Goal: Task Accomplishment & Management: Manage account settings

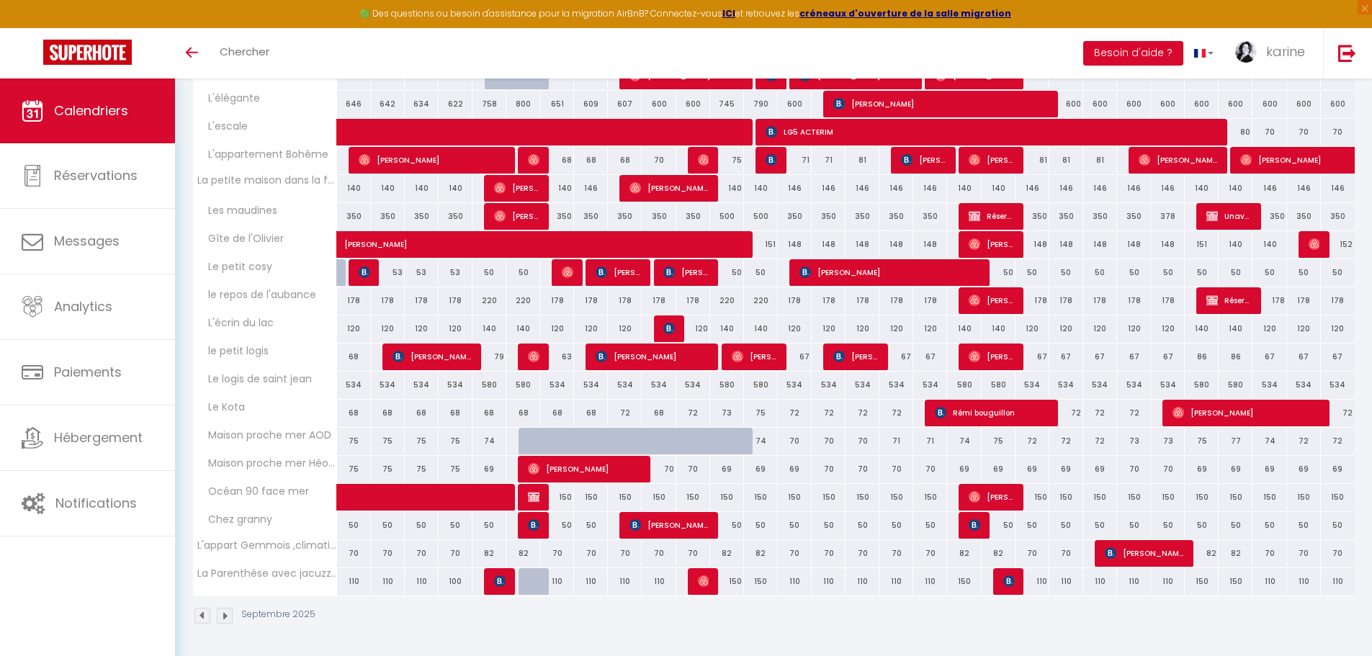
scroll to position [222, 0]
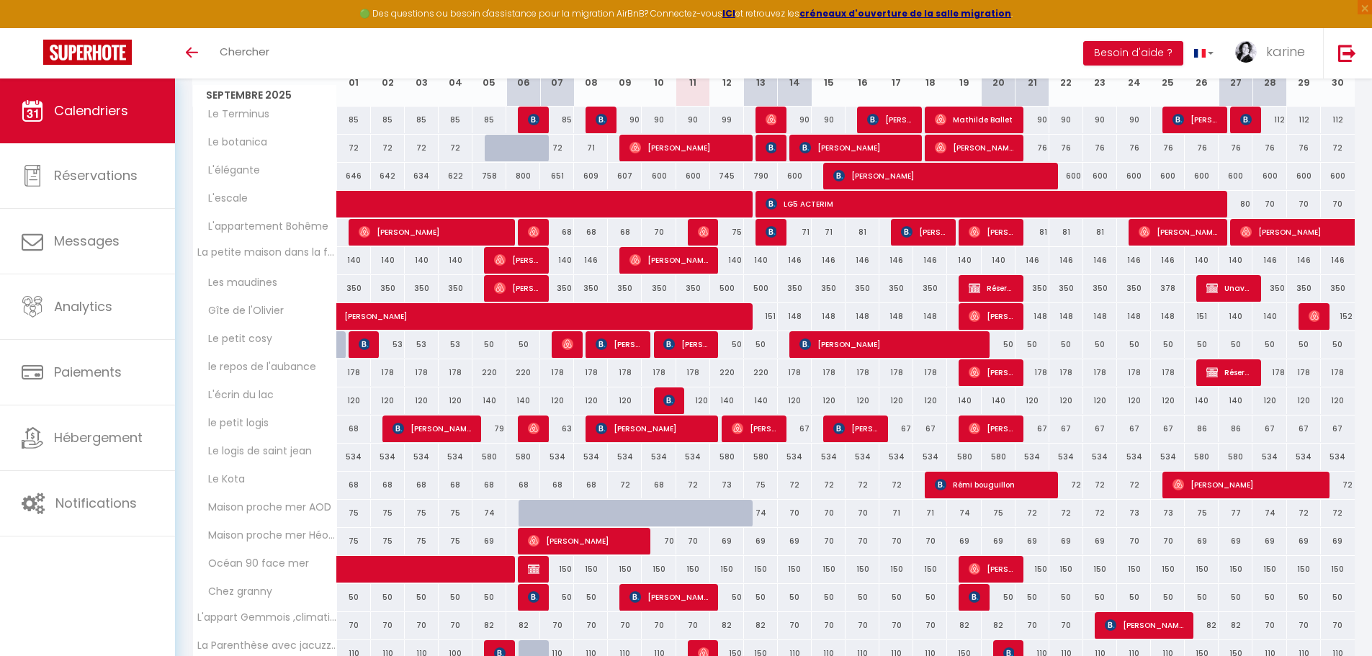
click at [726, 526] on div "69" at bounding box center [727, 541] width 34 height 27
type input "69"
type input "Ven 12 Septembre 2025"
type input "Sam 13 Septembre 2025"
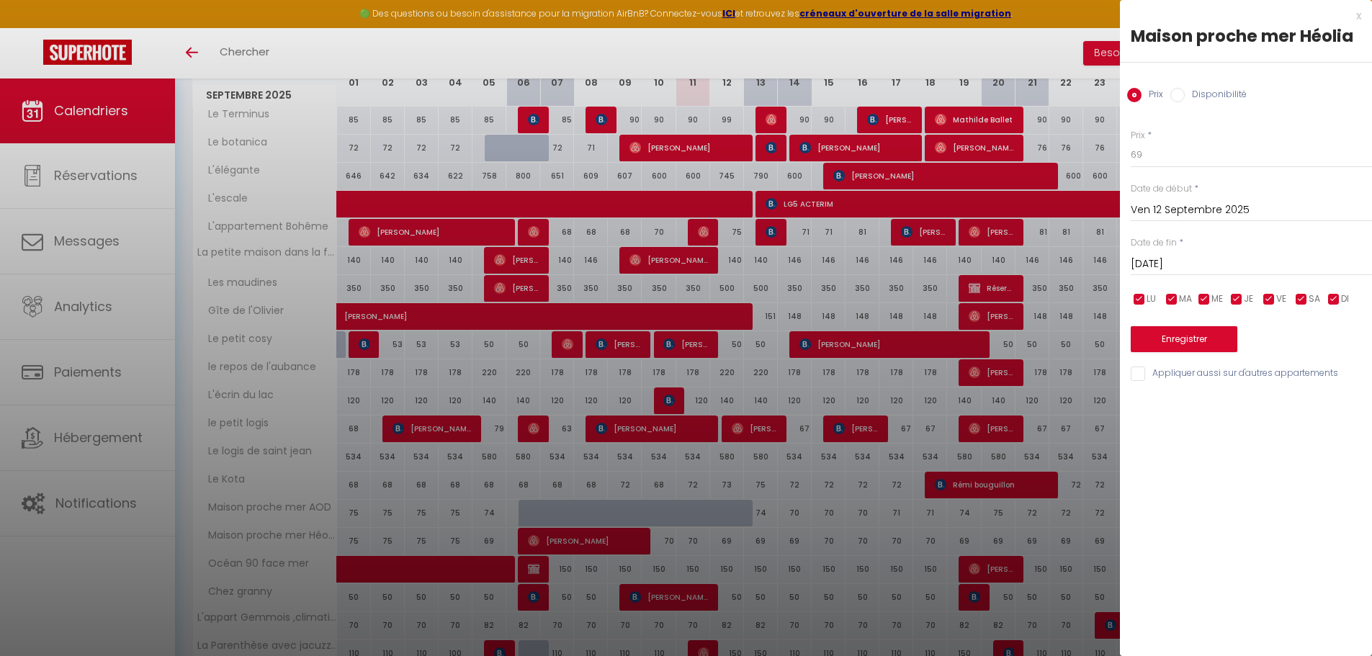
click at [1152, 97] on input "Disponibilité" at bounding box center [1177, 95] width 14 height 14
radio input "true"
radio input "false"
click at [1152, 161] on select "Disponible Indisponible" at bounding box center [1251, 155] width 241 height 27
select select "0"
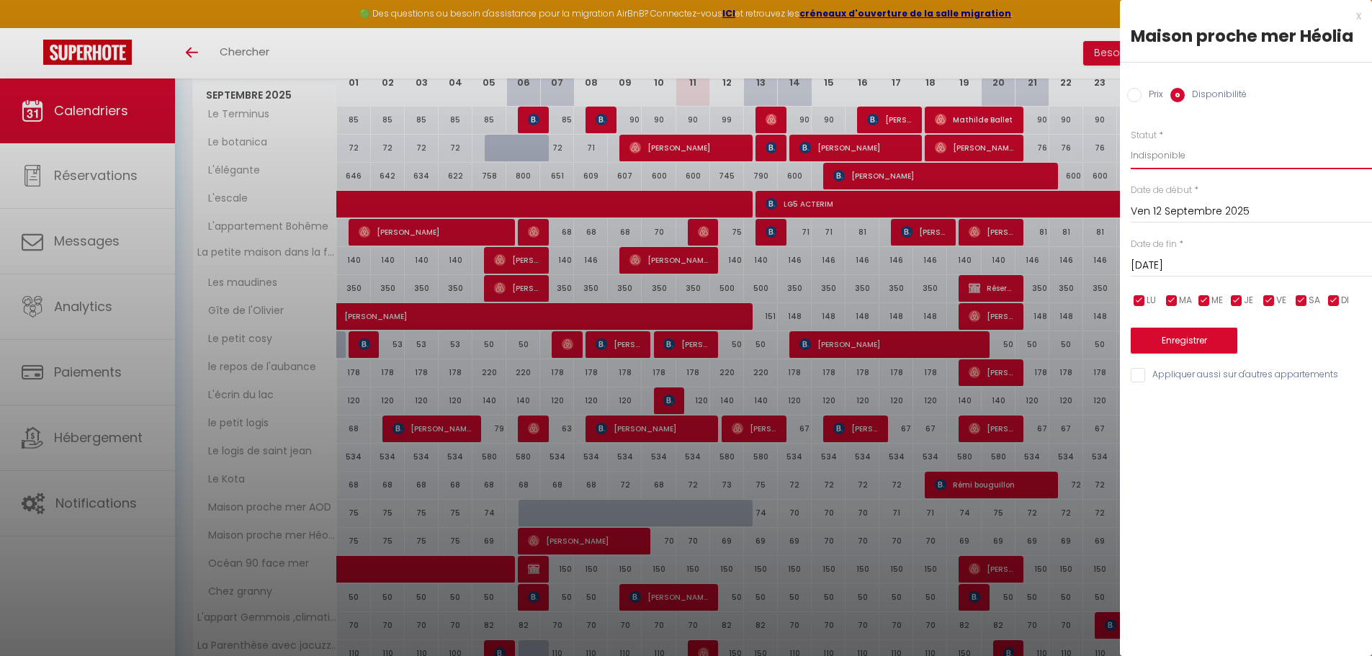
click at [1131, 142] on select "Disponible Indisponible" at bounding box center [1251, 155] width 241 height 27
click at [1152, 269] on input "Sam 13 Septembre 2025" at bounding box center [1251, 265] width 241 height 19
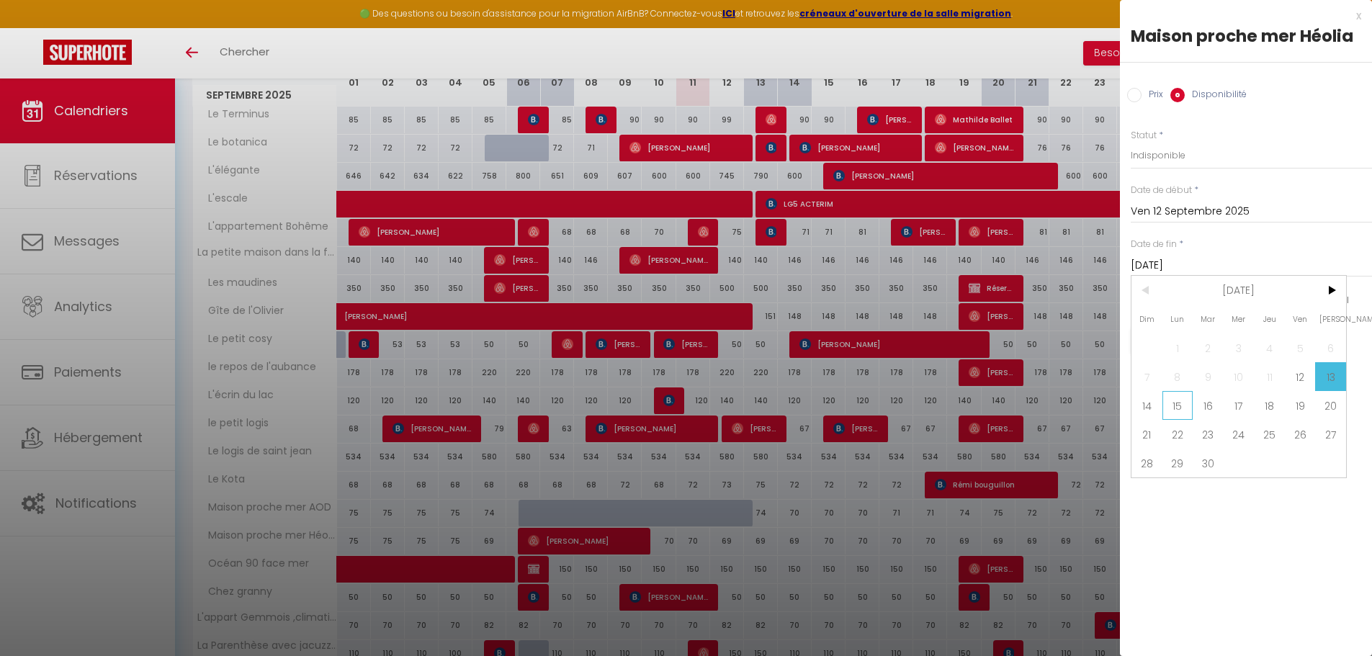
click at [1152, 406] on span "15" at bounding box center [1177, 405] width 31 height 29
type input "Lun 15 Septembre 2025"
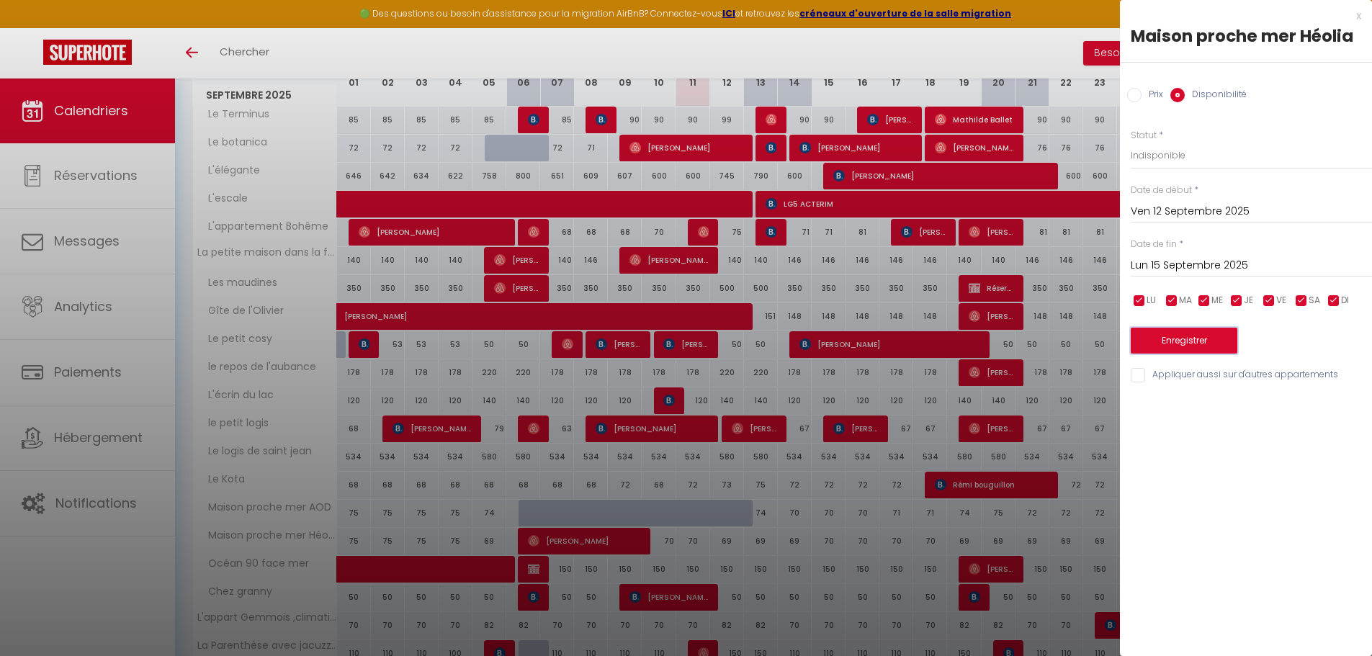
click at [1152, 338] on button "Enregistrer" at bounding box center [1184, 341] width 107 height 26
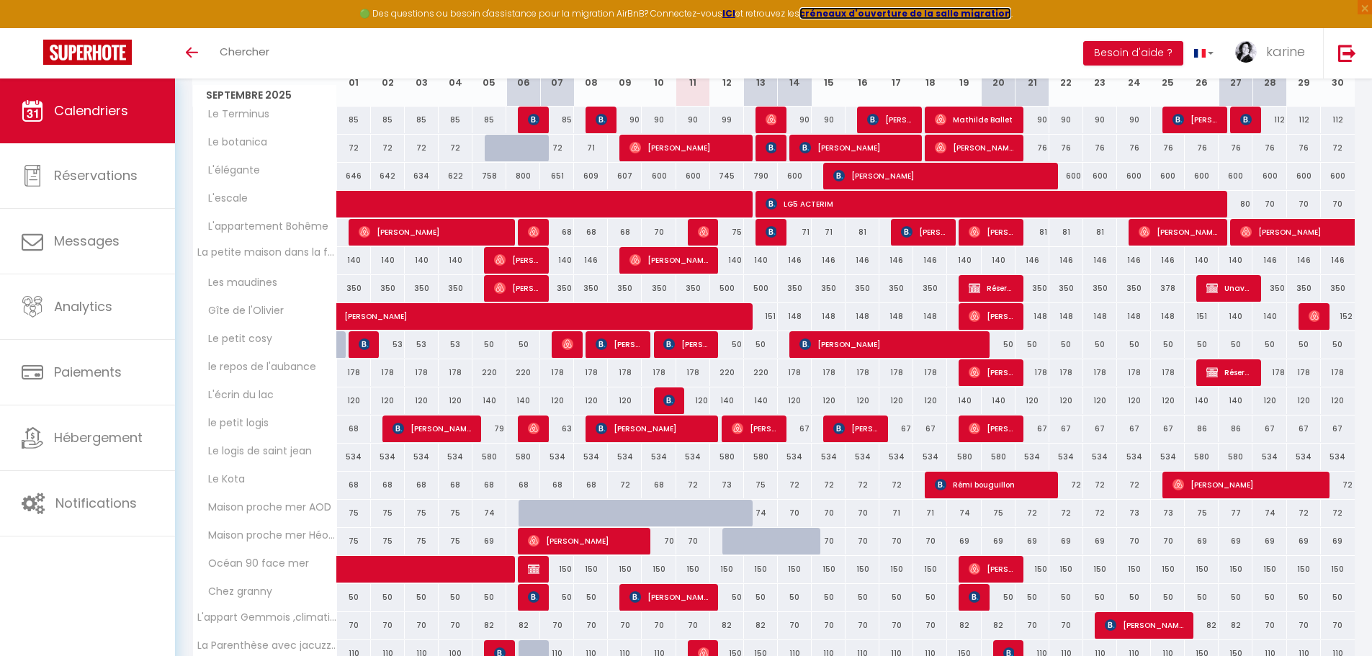
click at [850, 14] on strong "créneaux d'ouverture de la salle migration" at bounding box center [905, 13] width 212 height 12
